Goal: Check status: Check status

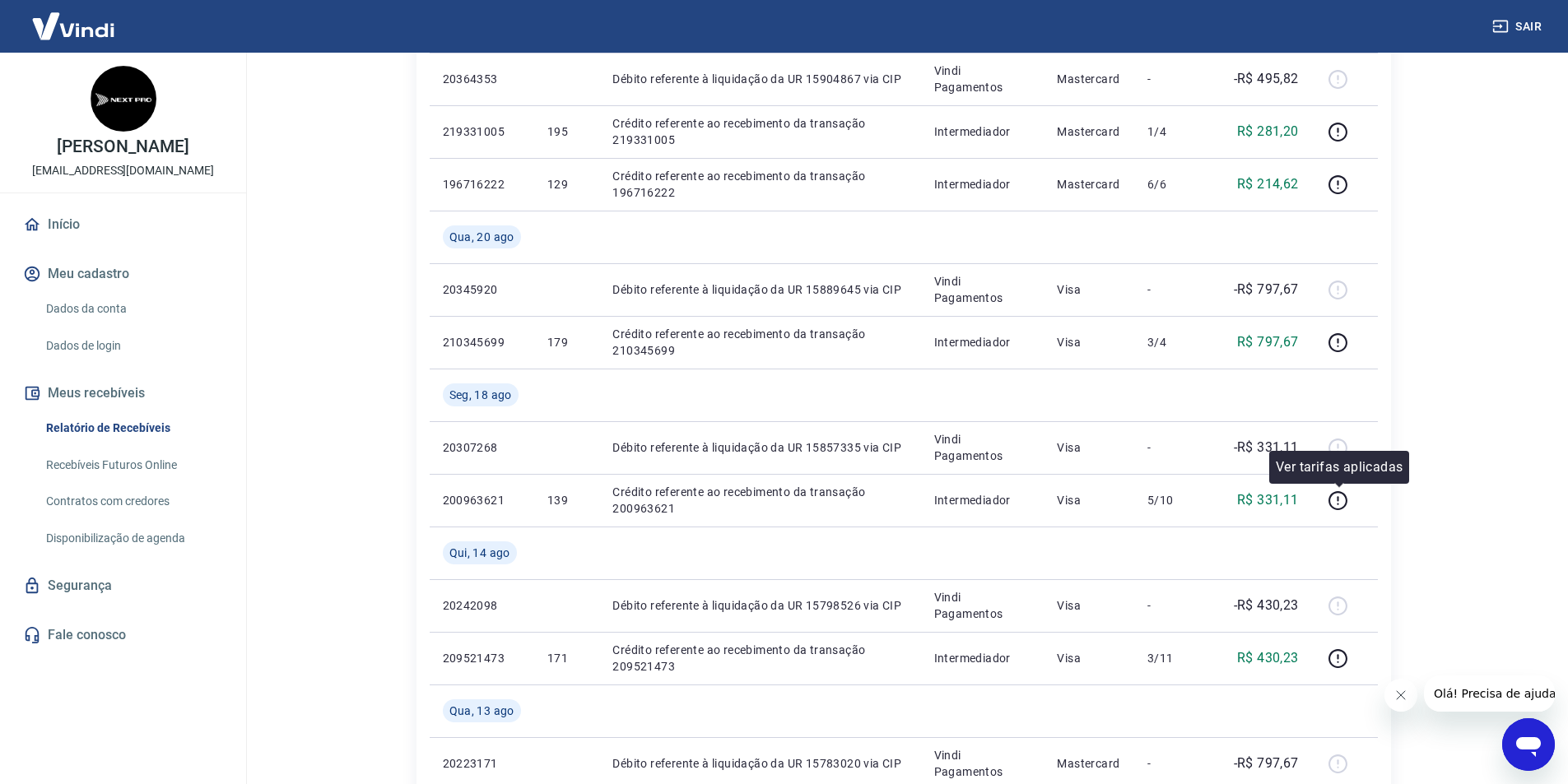
scroll to position [82, 0]
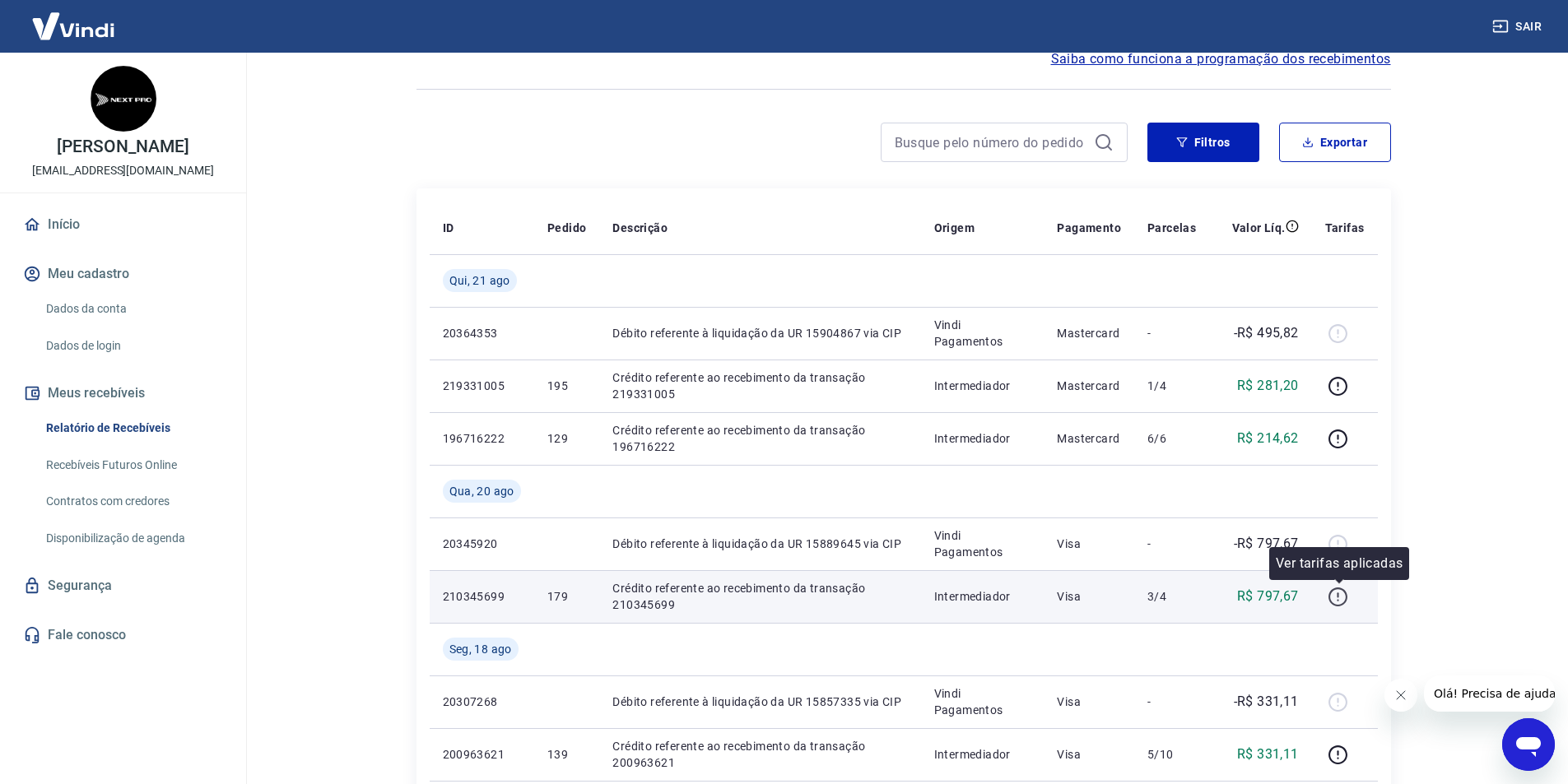
click at [1337, 598] on icon "button" at bounding box center [1338, 597] width 21 height 21
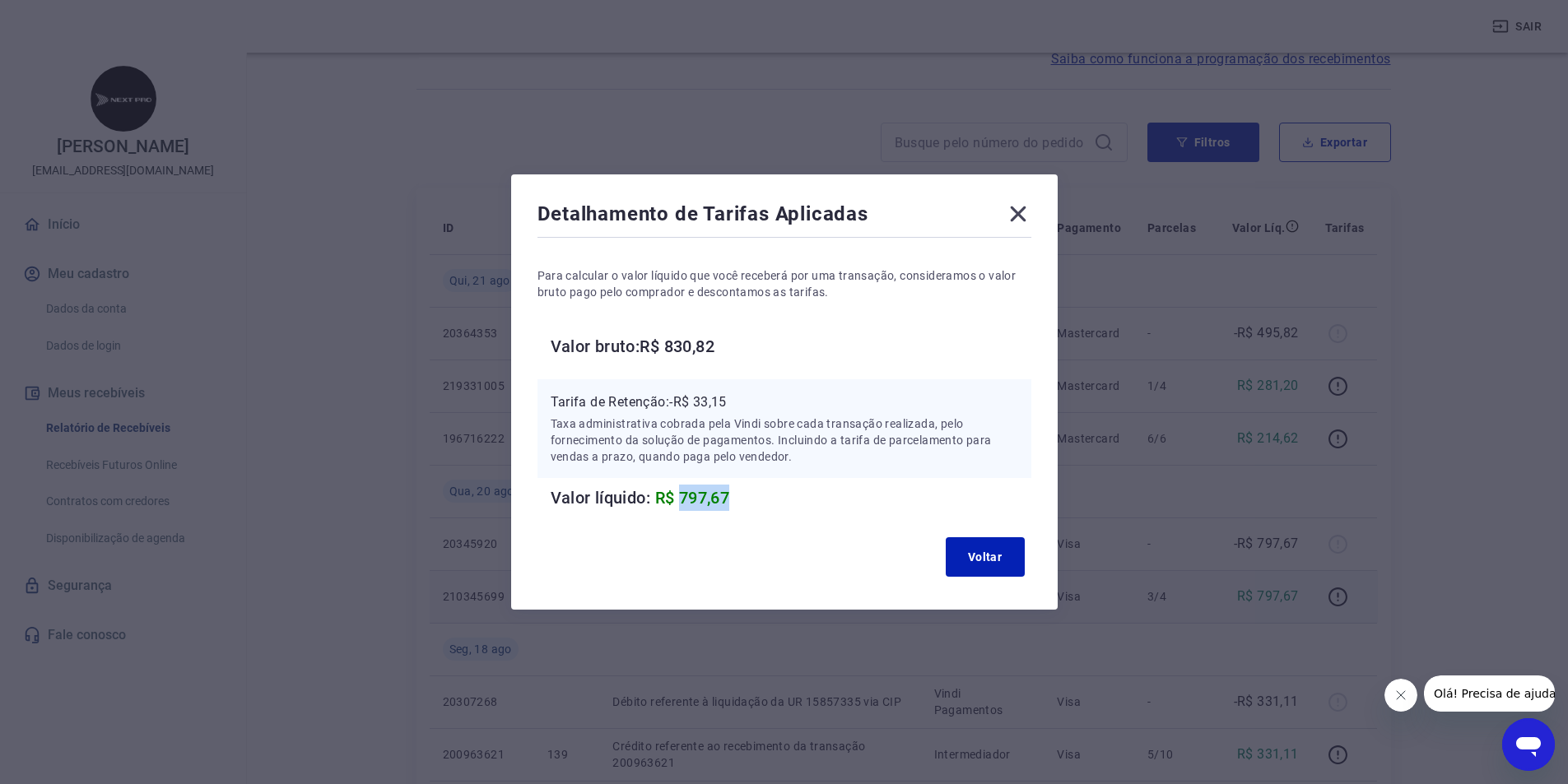
drag, startPoint x: 687, startPoint y: 496, endPoint x: 737, endPoint y: 498, distance: 50.0
click at [730, 498] on span "R$ 797,67" at bounding box center [692, 497] width 75 height 20
copy span "797,67"
click at [960, 542] on button "Voltar" at bounding box center [985, 557] width 79 height 39
